Goal: Information Seeking & Learning: Learn about a topic

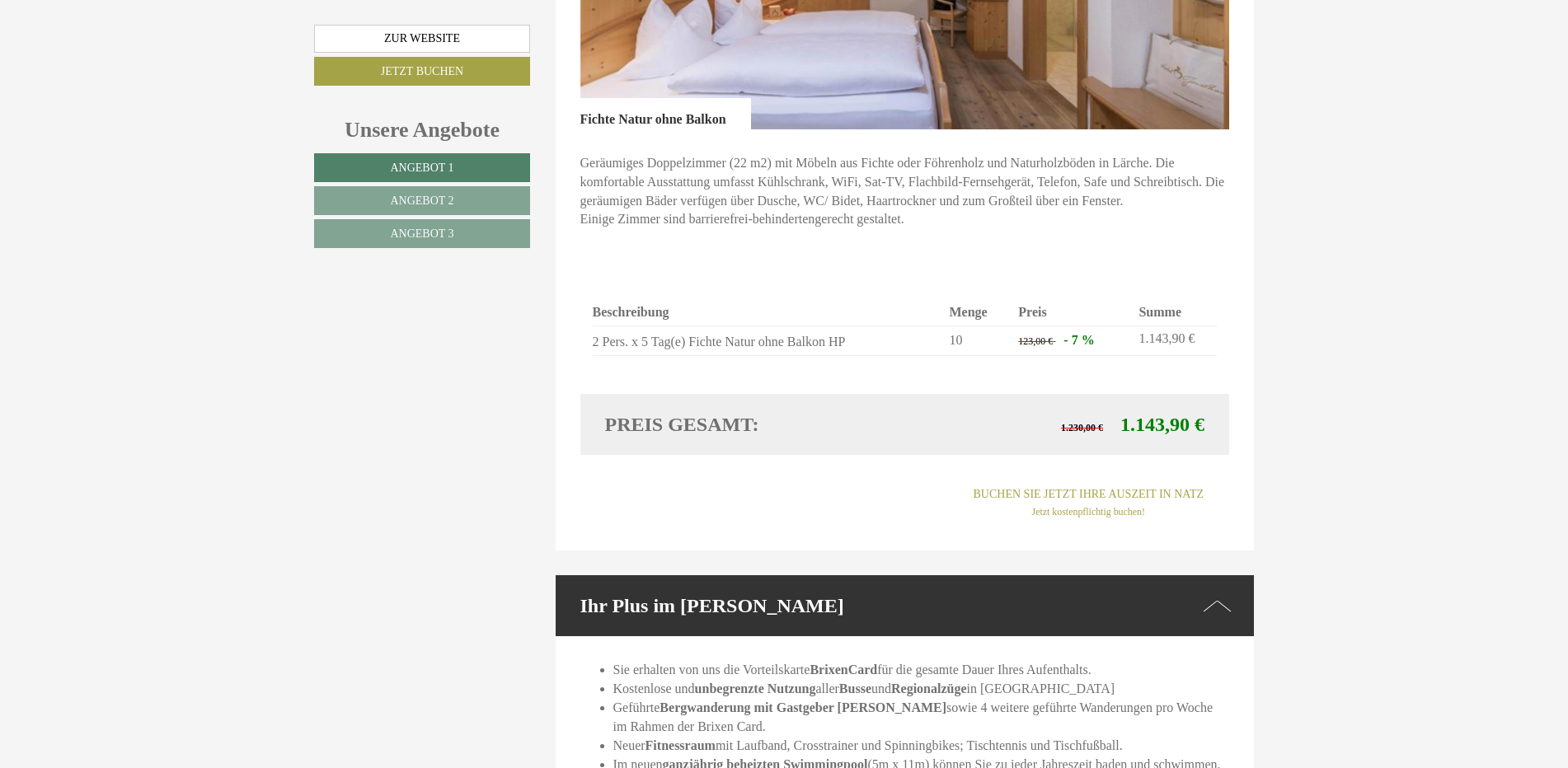
scroll to position [3708, 0]
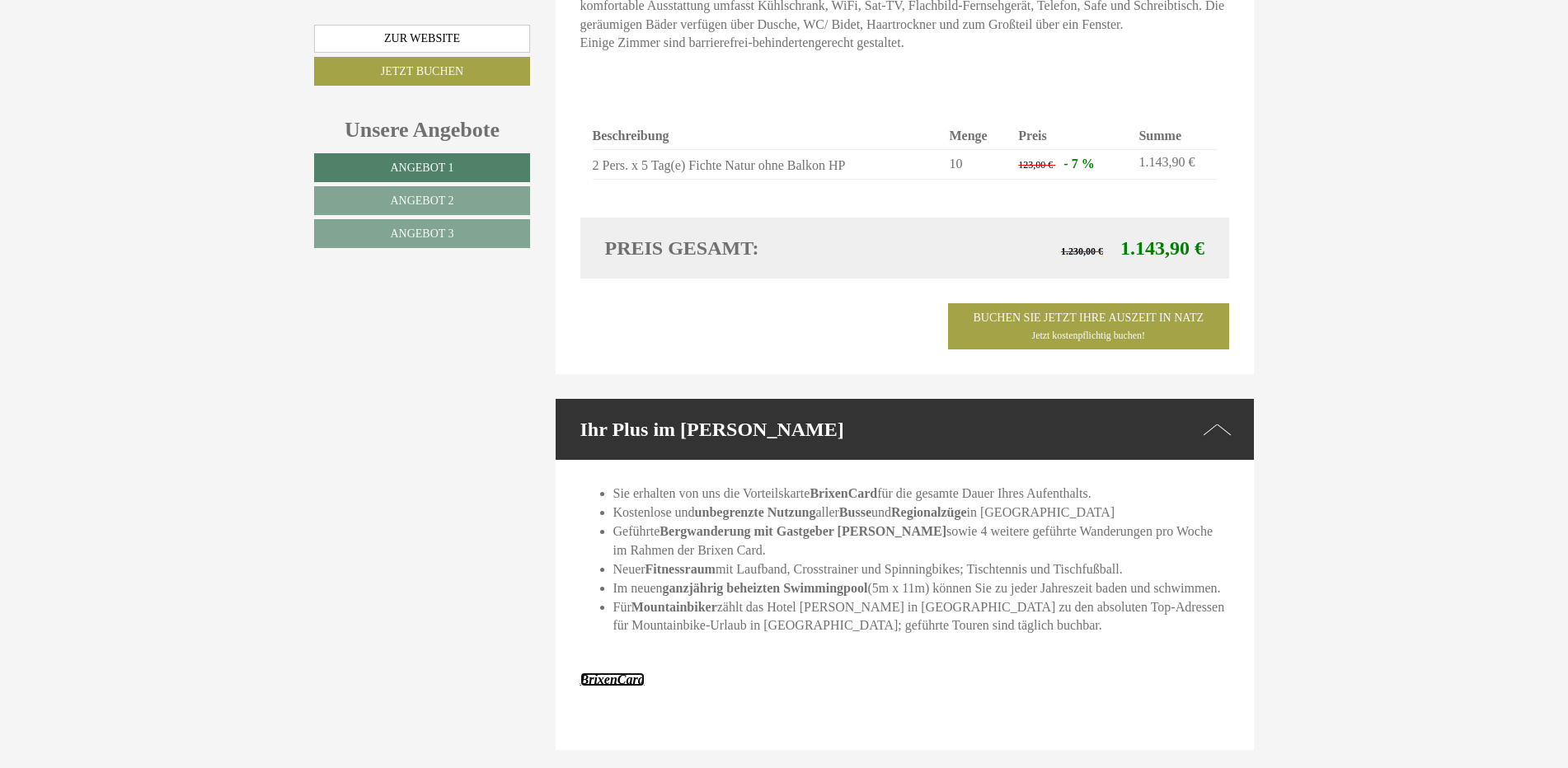
click at [611, 673] on strong "BrixenCard" at bounding box center [612, 679] width 65 height 14
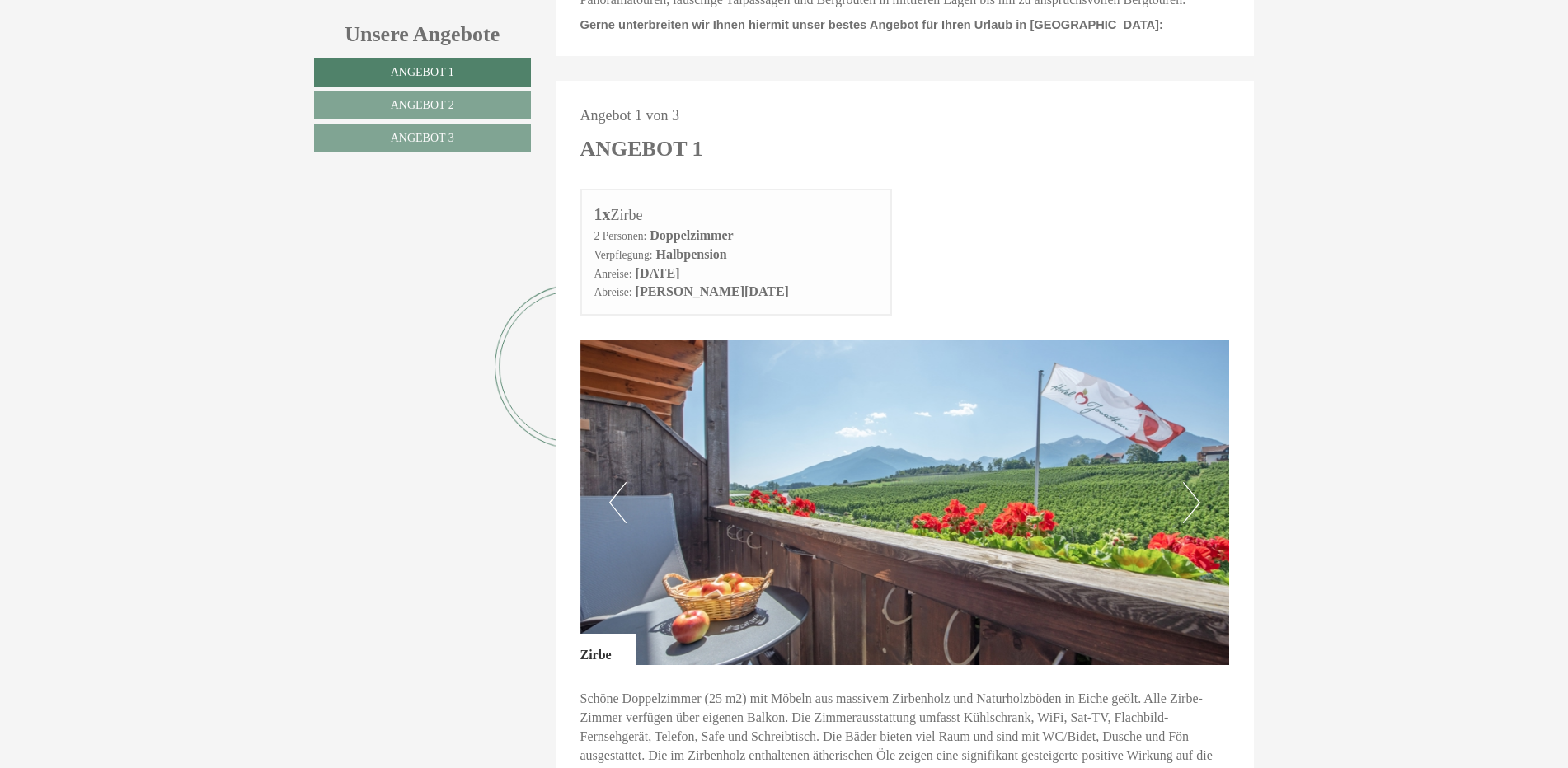
scroll to position [660, 0]
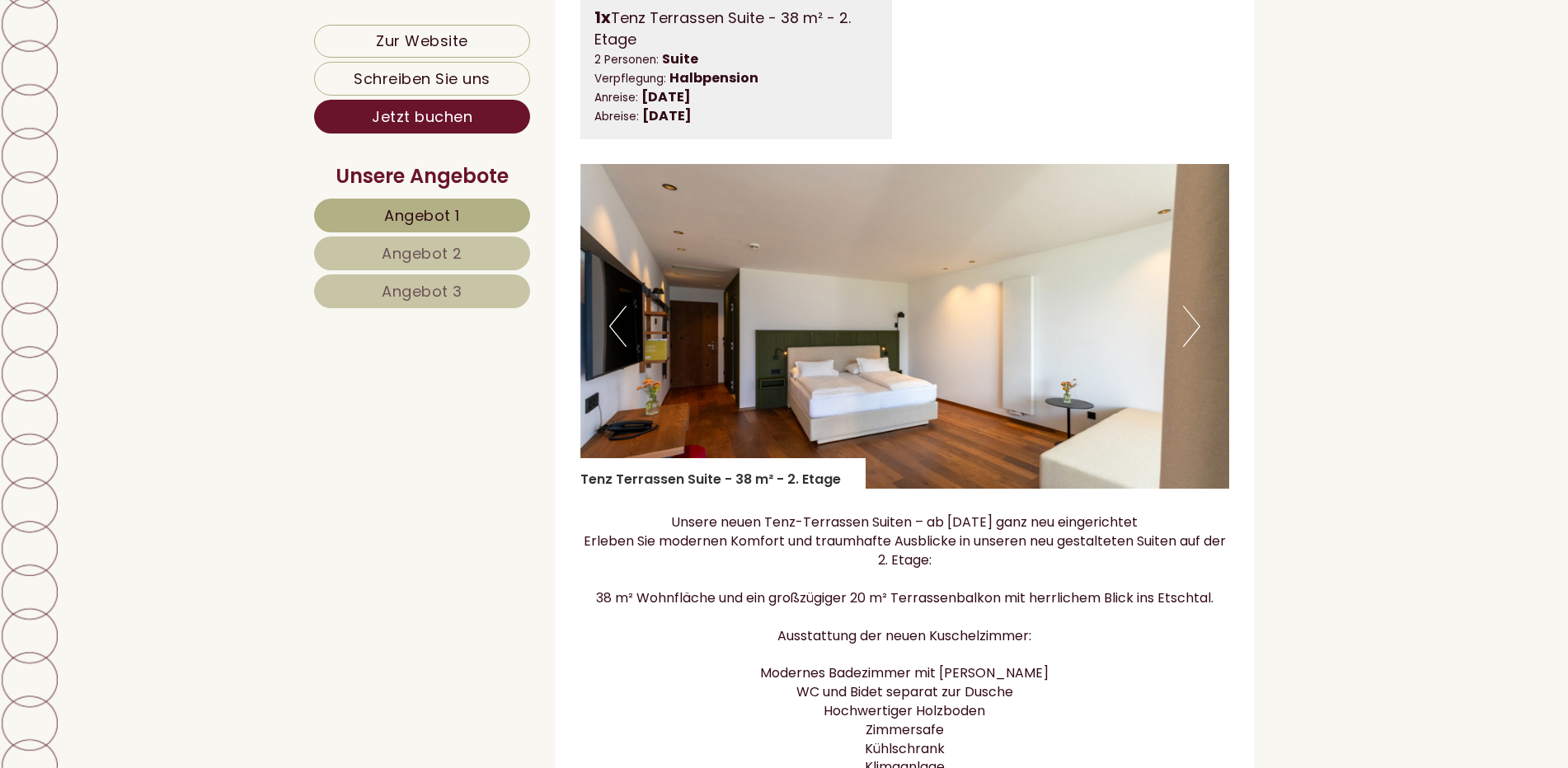
scroll to position [906, 0]
